Goal: Task Accomplishment & Management: Manage account settings

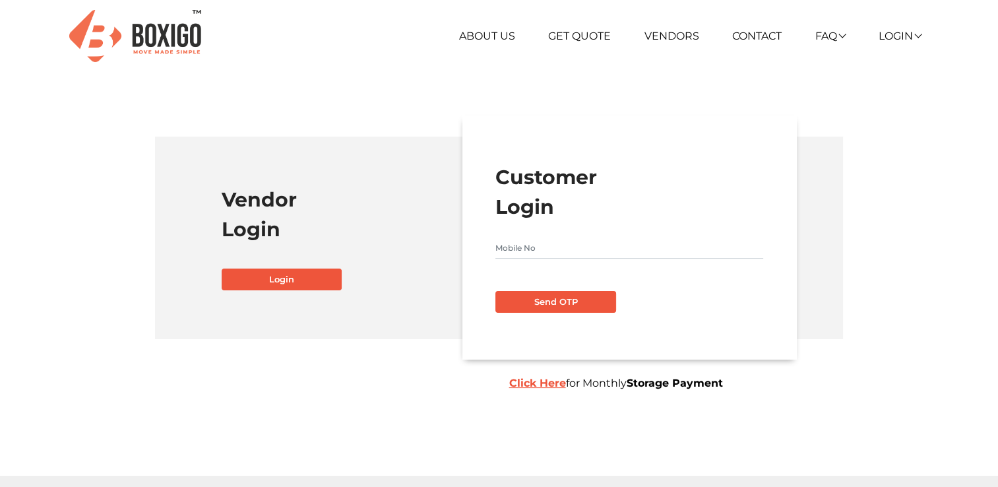
click at [537, 255] on input "text" at bounding box center [629, 247] width 268 height 21
type input "9535046978"
click at [562, 311] on button "Send OTP" at bounding box center [555, 302] width 121 height 22
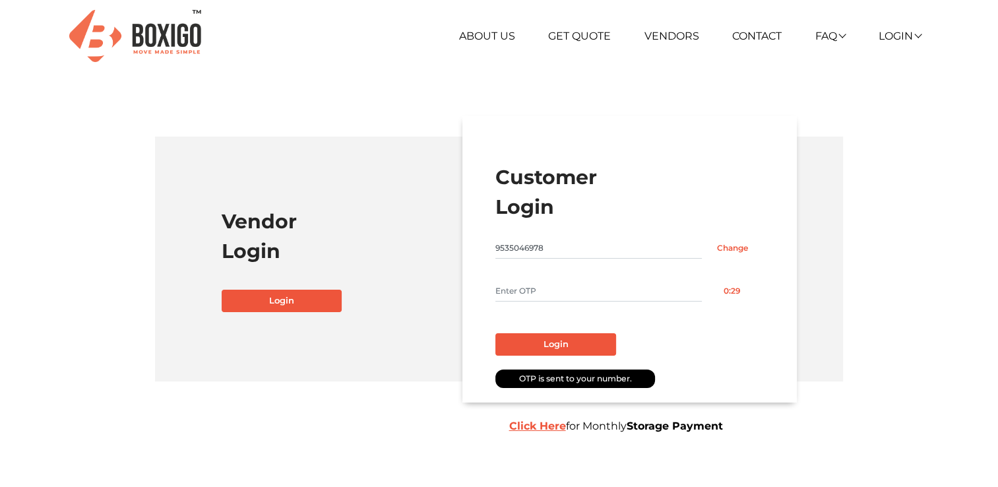
click at [551, 295] on input "text" at bounding box center [598, 290] width 206 height 21
type input "8043"
click at [557, 346] on button "Login" at bounding box center [555, 344] width 121 height 22
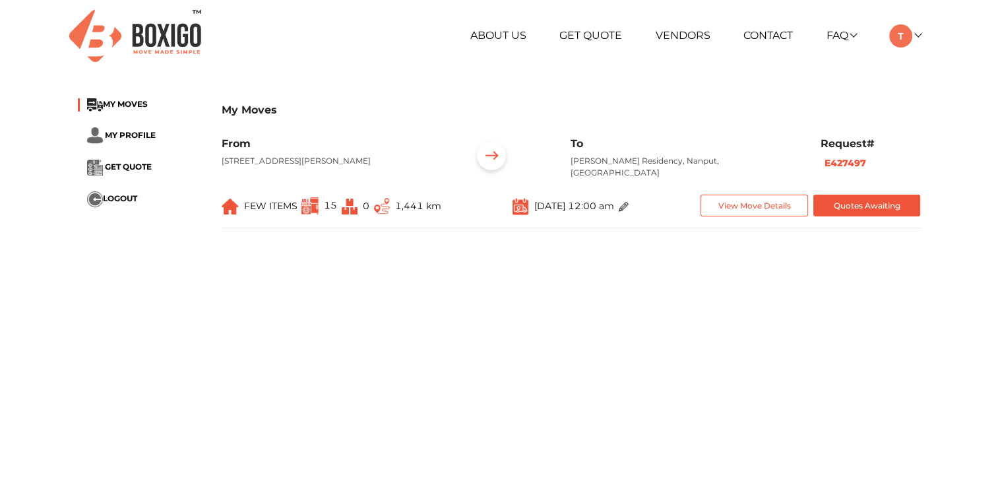
click at [325, 162] on p "[STREET_ADDRESS][PERSON_NAME]" at bounding box center [337, 161] width 230 height 12
click at [491, 159] on img at bounding box center [491, 157] width 41 height 41
click at [739, 212] on button "View Move Details" at bounding box center [755, 206] width 108 height 22
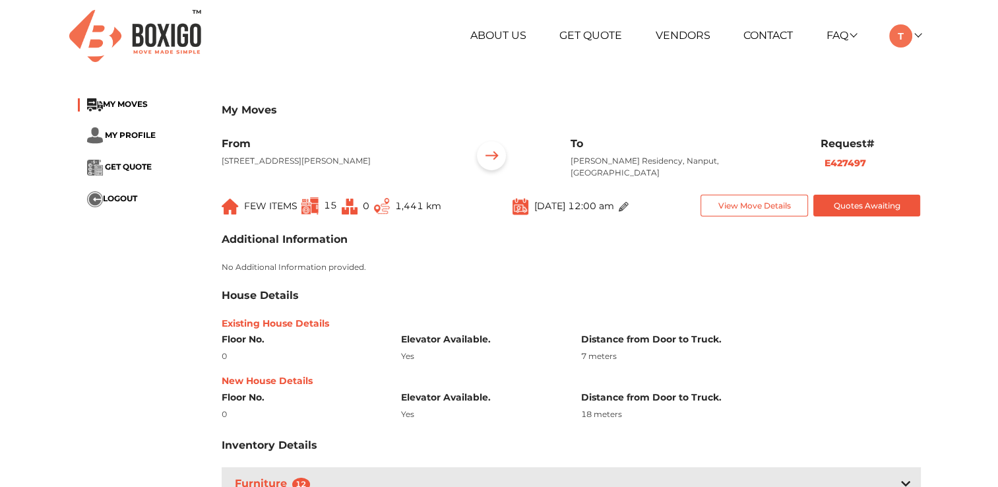
click at [393, 299] on div "House Details" at bounding box center [571, 295] width 699 height 13
click at [396, 296] on div "House Details" at bounding box center [571, 295] width 699 height 13
click at [544, 313] on div "House Details Existing House Details Floor No. 0 Elevator Available. Yes Distan…" at bounding box center [571, 355] width 699 height 133
click at [708, 302] on div "House Details Existing House Details Floor No. 0 Elevator Available. Yes Distan…" at bounding box center [571, 355] width 699 height 133
click at [683, 289] on div "House Details" at bounding box center [571, 295] width 699 height 13
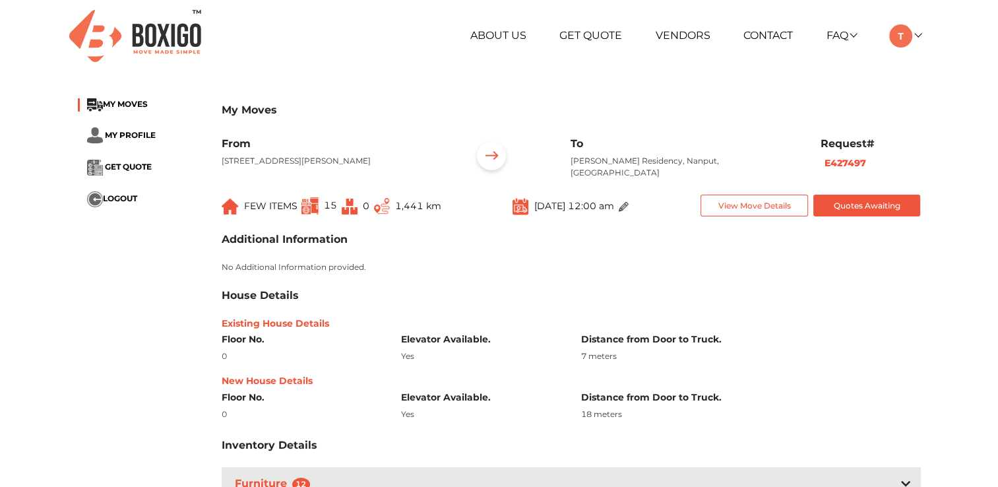
click at [476, 284] on div "Additional Information No Additional Information provided. House Details Existi…" at bounding box center [571, 378] width 719 height 323
click at [133, 133] on span "MY PROFILE" at bounding box center [130, 135] width 51 height 10
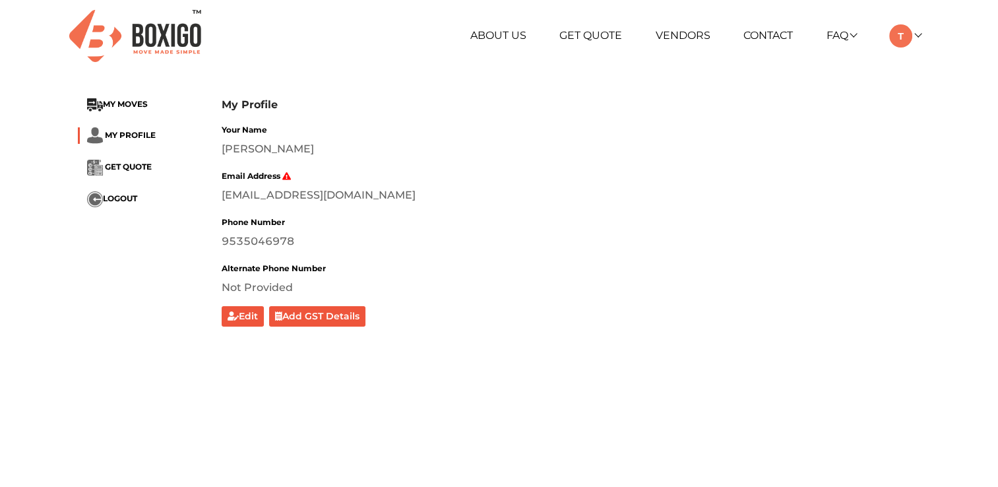
click at [122, 172] on li "GET QUOTE" at bounding box center [140, 168] width 124 height 16
click at [905, 41] on img at bounding box center [900, 35] width 23 height 23
click at [924, 102] on link "Make Estimate" at bounding box center [942, 104] width 106 height 24
click at [125, 173] on li "GET QUOTE" at bounding box center [140, 168] width 124 height 16
click at [135, 127] on li "MY PROFILE" at bounding box center [140, 135] width 124 height 16
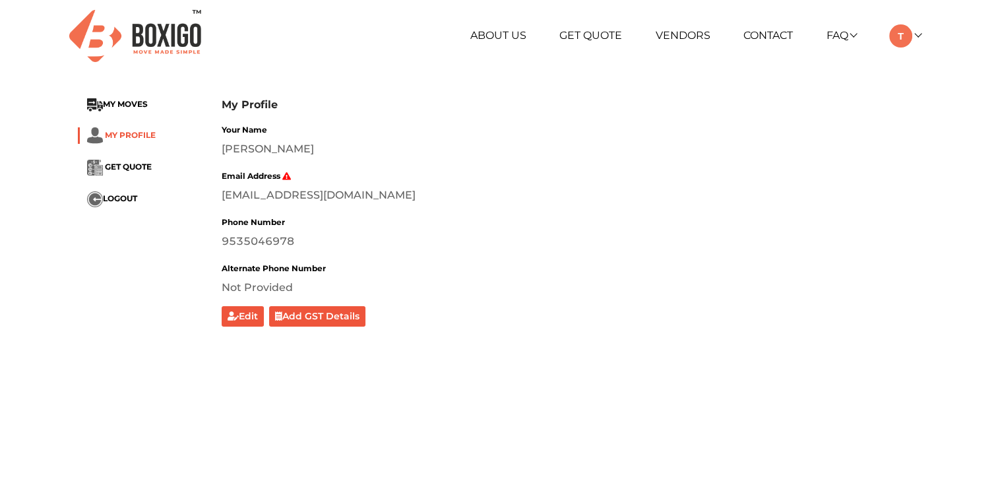
click at [135, 130] on span "MY PROFILE" at bounding box center [130, 135] width 51 height 10
click at [135, 98] on li "MY MOVES" at bounding box center [140, 104] width 124 height 13
click at [132, 106] on span "MY MOVES" at bounding box center [125, 104] width 45 height 10
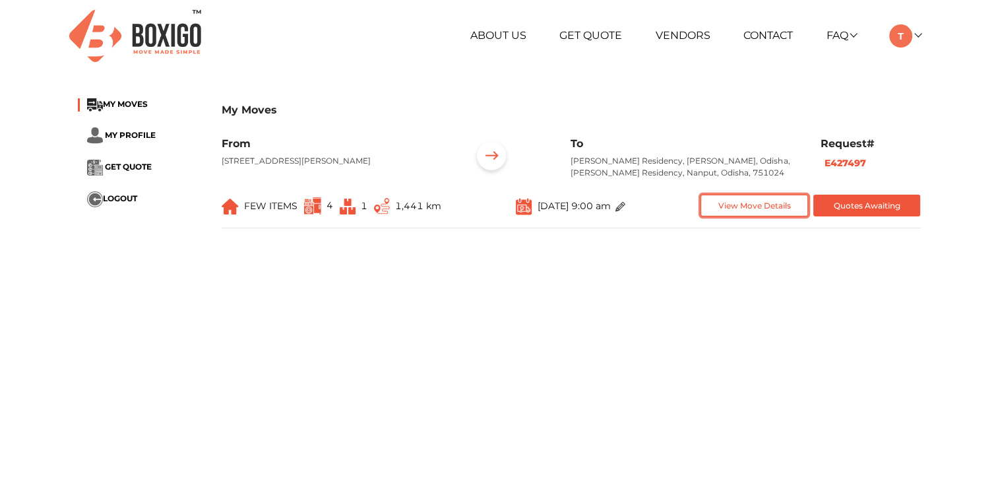
click at [748, 216] on button "View Move Details" at bounding box center [755, 206] width 108 height 22
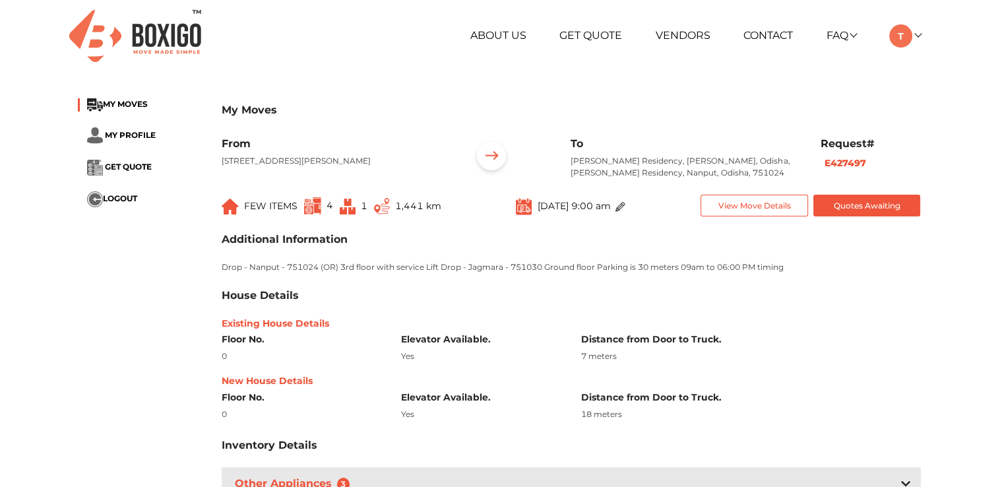
click at [185, 278] on div "My Moves MY MOVES MY PROFILE GET QUOTE LOGOUT My Moves From [STREET_ADDRESS] To…" at bounding box center [499, 330] width 863 height 484
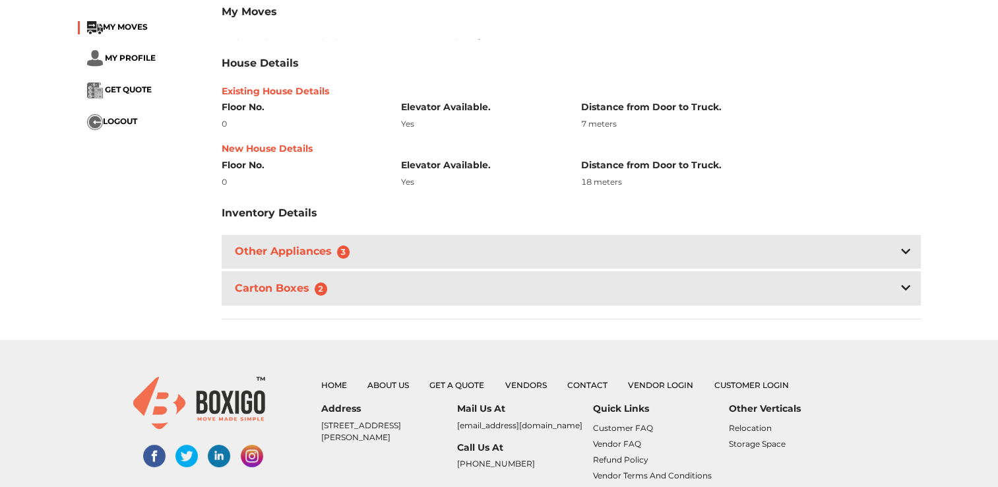
scroll to position [211, 0]
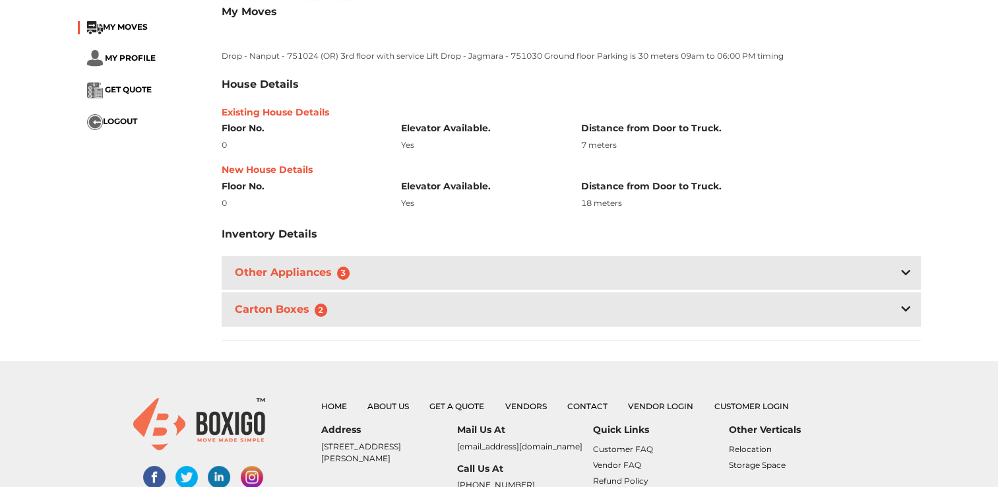
click at [397, 314] on div "Carton Boxes 2" at bounding box center [571, 309] width 699 height 34
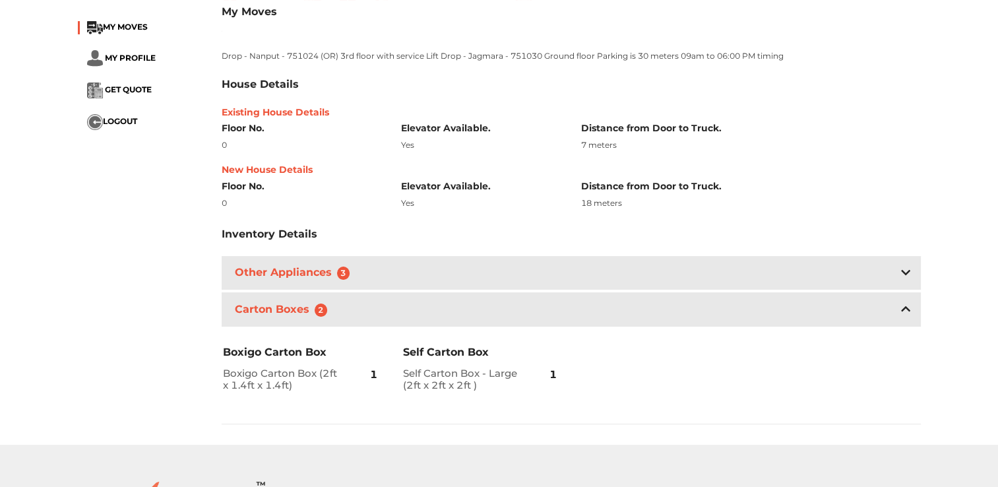
click at [409, 282] on div "Other Appliances 3" at bounding box center [571, 273] width 699 height 34
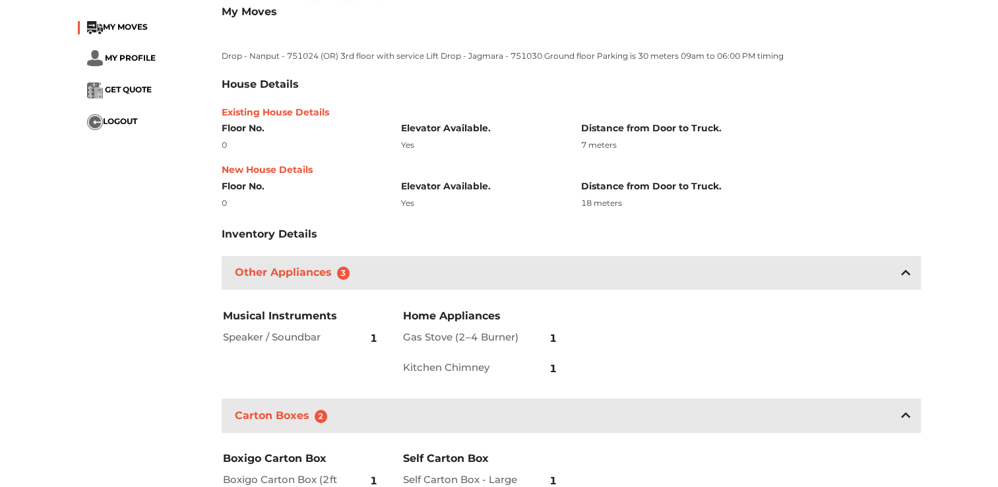
click at [962, 156] on div "My Moves MY MOVES MY PROFILE GET QUOTE LOGOUT My Moves From [STREET_ADDRESS] To…" at bounding box center [499, 214] width 998 height 674
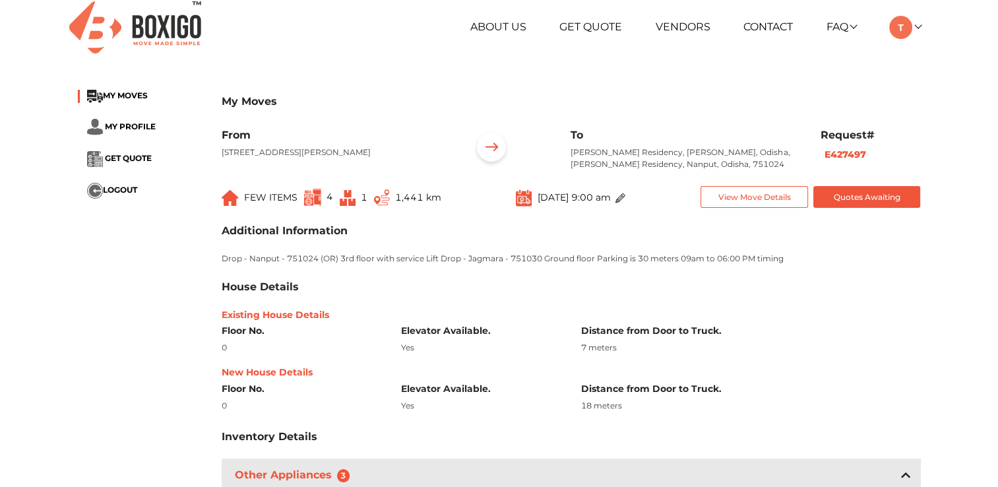
scroll to position [0, 0]
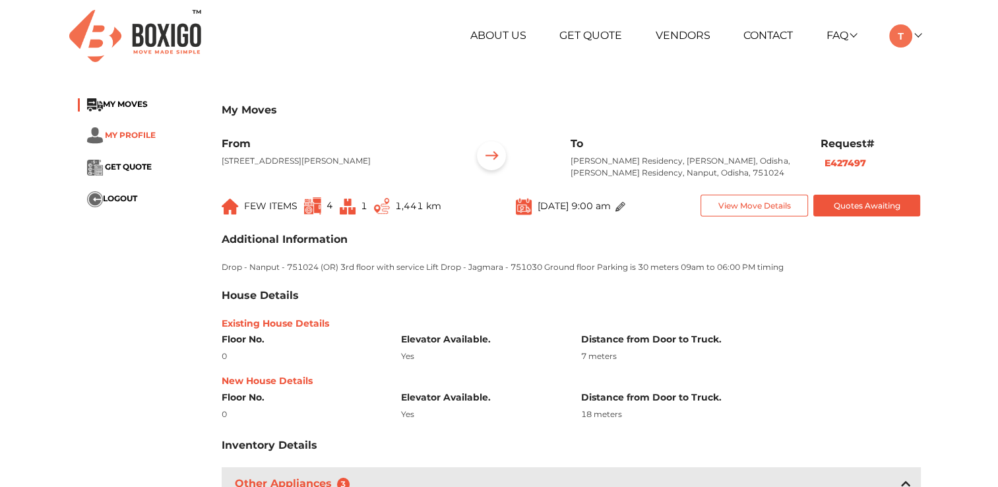
click at [127, 131] on span "MY PROFILE" at bounding box center [130, 135] width 51 height 10
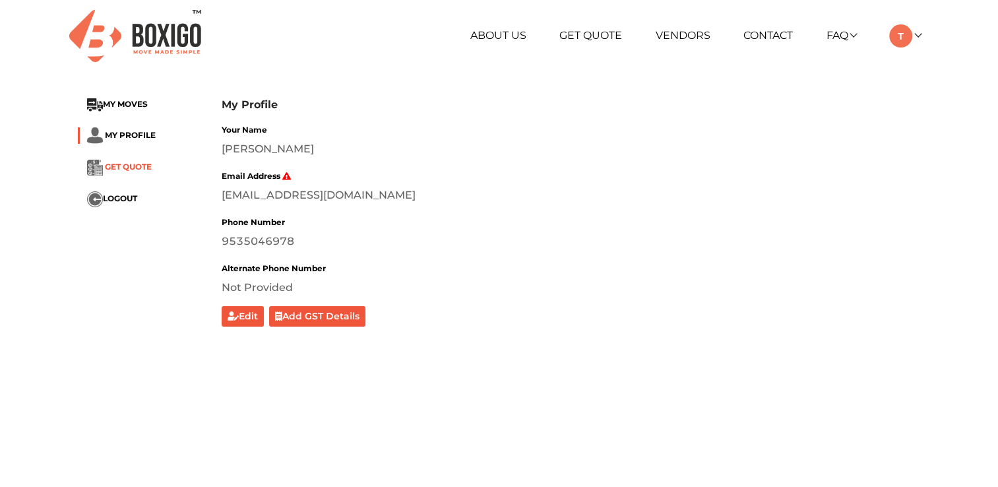
click at [126, 164] on span "GET QUOTE" at bounding box center [128, 167] width 47 height 10
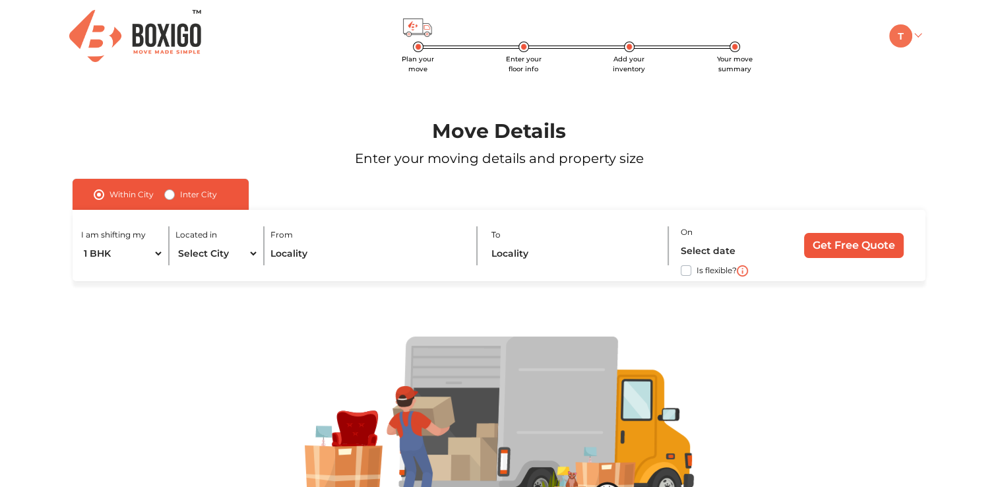
click at [902, 38] on img at bounding box center [900, 35] width 23 height 23
click at [927, 55] on link "My Moves" at bounding box center [942, 55] width 106 height 24
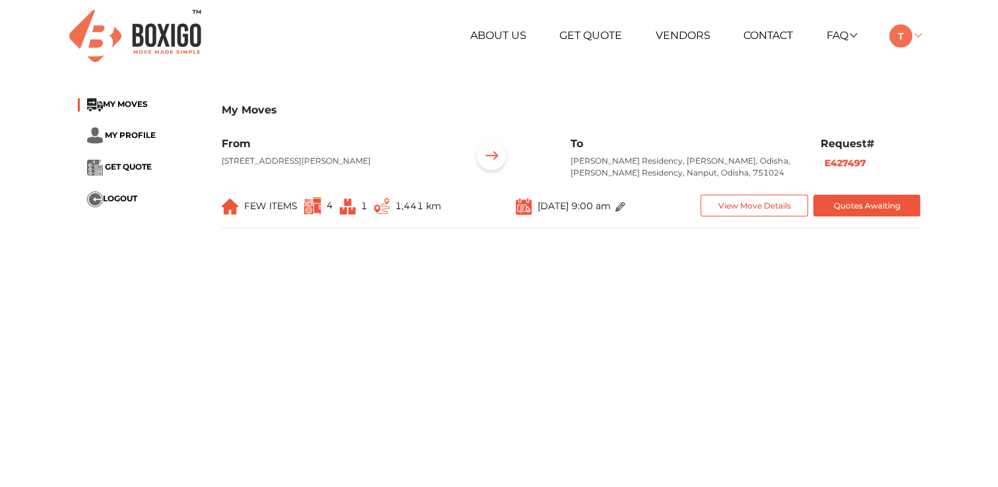
click at [897, 38] on img at bounding box center [900, 35] width 23 height 23
click at [920, 80] on link "My Profile" at bounding box center [942, 79] width 106 height 24
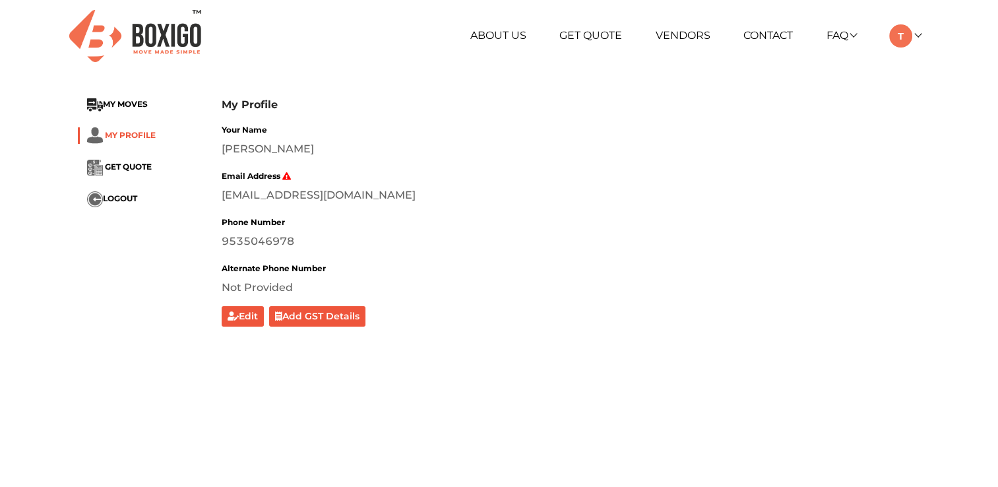
click at [120, 137] on span "MY PROFILE" at bounding box center [130, 135] width 51 height 10
click at [132, 166] on span "GET QUOTE" at bounding box center [128, 167] width 47 height 10
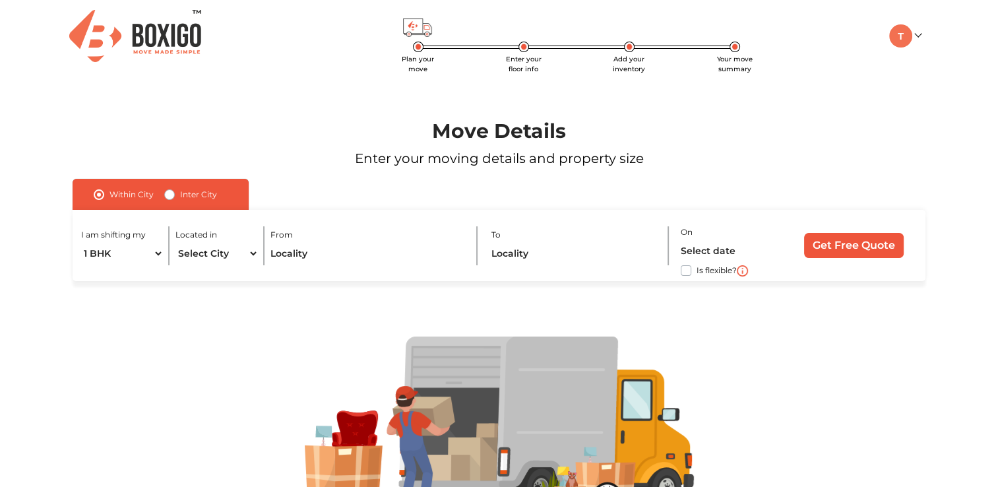
click at [260, 129] on h1 "Move Details" at bounding box center [499, 131] width 918 height 24
click at [7, 132] on section "Move Details Enter your moving details and property size Within [GEOGRAPHIC_DAT…" at bounding box center [499, 305] width 998 height 464
click at [726, 356] on div at bounding box center [499, 425] width 918 height 178
click at [176, 103] on div "Move Details Enter your moving details and property size" at bounding box center [499, 126] width 938 height 106
click at [904, 40] on img at bounding box center [900, 35] width 23 height 23
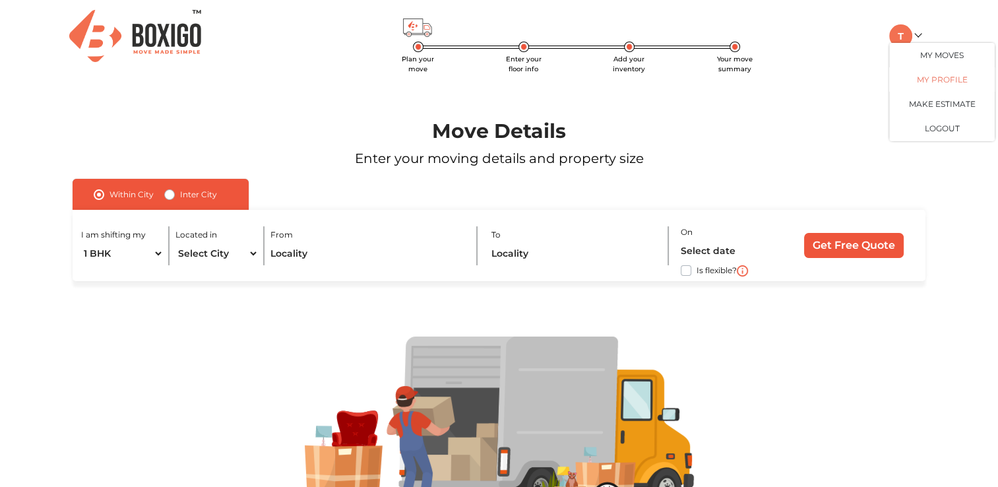
click at [934, 79] on link "My Profile" at bounding box center [942, 79] width 106 height 24
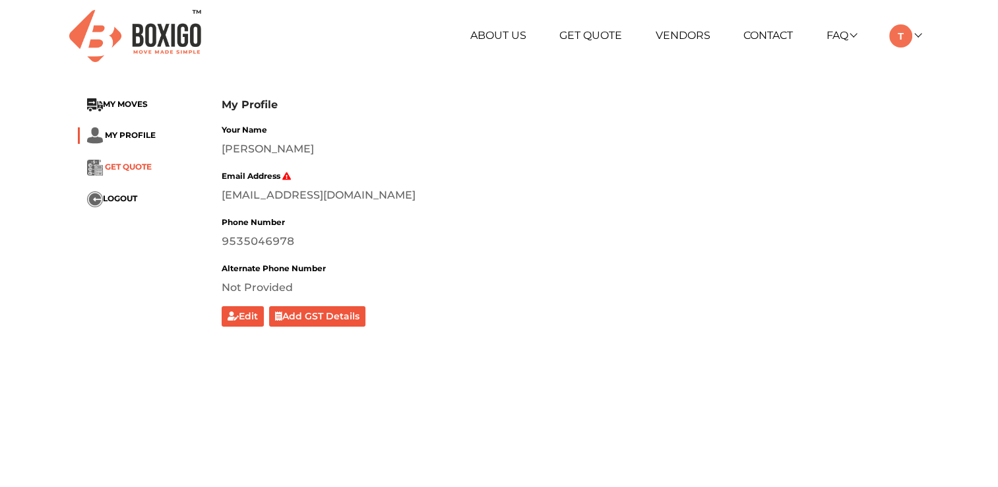
click at [131, 168] on span "GET QUOTE" at bounding box center [128, 167] width 47 height 10
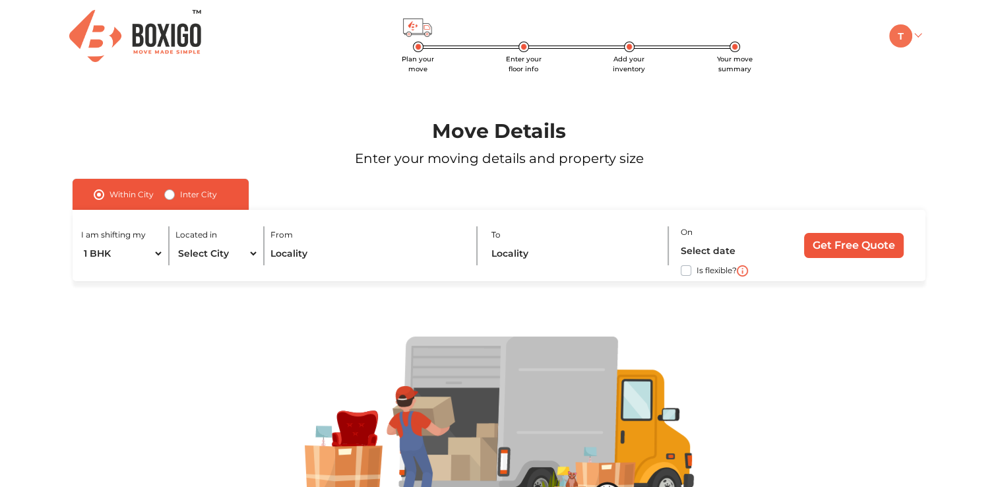
click at [895, 28] on img at bounding box center [900, 35] width 23 height 23
click at [920, 78] on link "My Profile" at bounding box center [942, 79] width 106 height 24
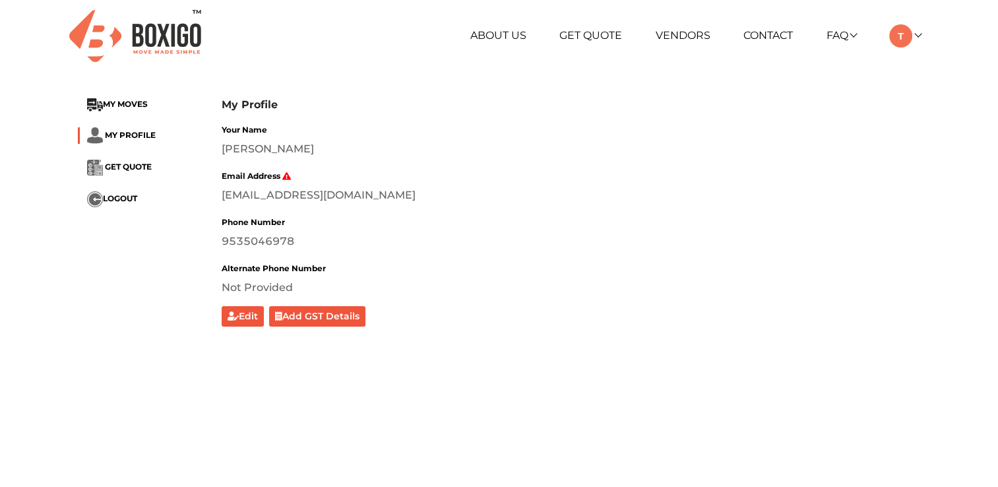
click at [376, 127] on div "Your Name [PERSON_NAME]" at bounding box center [571, 139] width 699 height 36
